Goal: Task Accomplishment & Management: Manage account settings

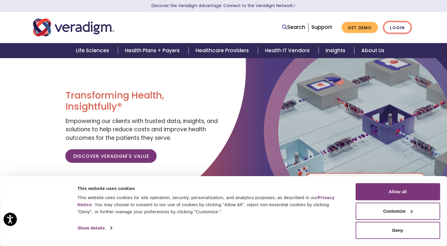
click at [395, 22] on link "Login" at bounding box center [397, 28] width 28 height 12
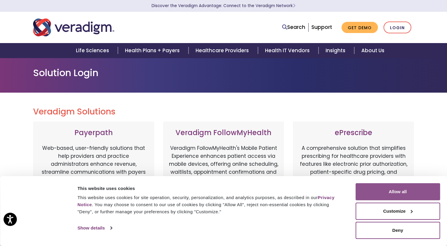
click at [391, 193] on button "Allow all" at bounding box center [397, 191] width 84 height 17
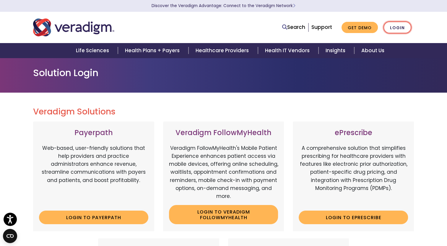
click at [398, 30] on link "Login" at bounding box center [397, 28] width 28 height 12
